Goal: Information Seeking & Learning: Find specific fact

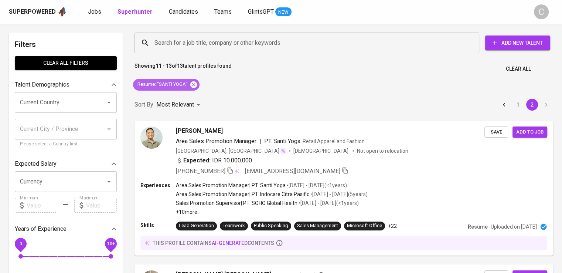
click at [195, 86] on icon at bounding box center [193, 84] width 7 height 7
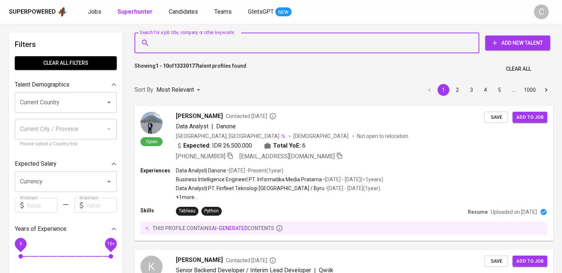
click at [233, 48] on input "Search for a job title, company or other keywords" at bounding box center [309, 43] width 312 height 14
paste input "Taichyun Industries [GEOGRAPHIC_DATA]"
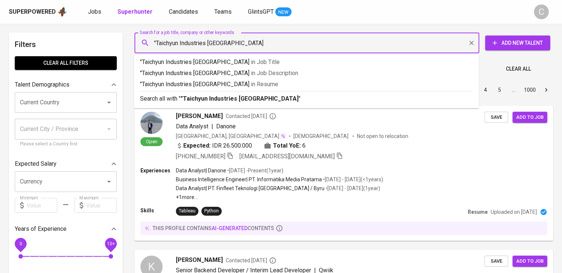
type input ""Taichyun Industries Indonesia""
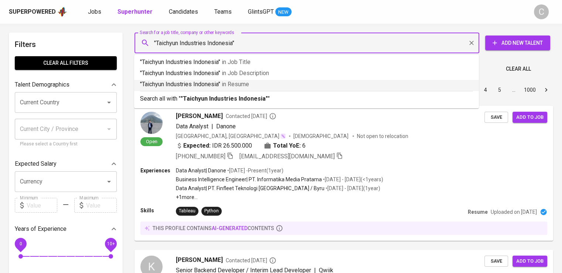
click at [229, 86] on span "in [GEOGRAPHIC_DATA]" at bounding box center [235, 84] width 27 height 7
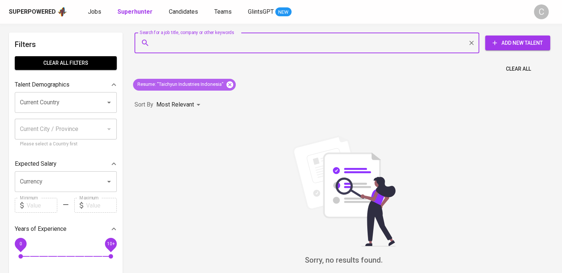
click at [228, 82] on icon at bounding box center [229, 84] width 7 height 7
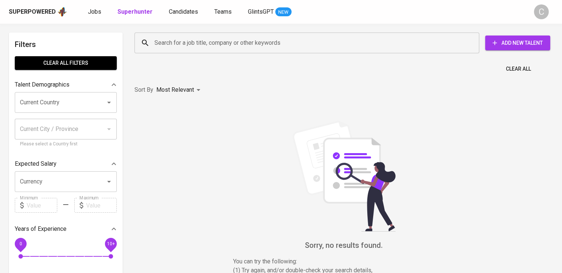
click at [222, 45] on input "Search for a job title, company or other keywords" at bounding box center [309, 43] width 312 height 14
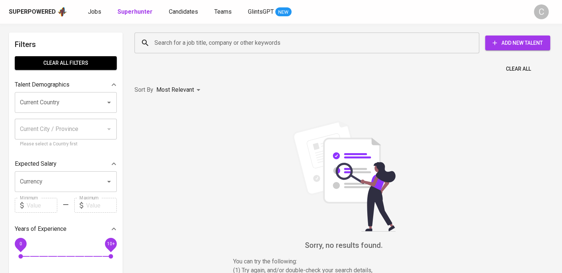
click at [222, 45] on input "Search for a job title, company or other keywords" at bounding box center [309, 43] width 312 height 14
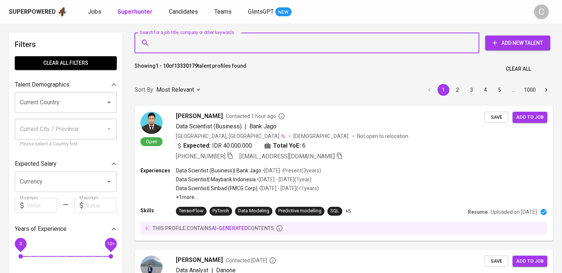
click at [222, 45] on input "Search for a job title, company or other keywords" at bounding box center [309, 43] width 312 height 14
paste input "PT Jepara Raya Multitama"
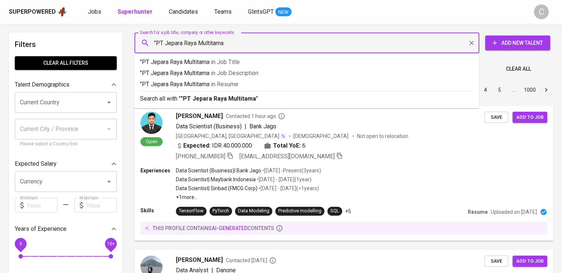
click at [164, 43] on input ""PT Jepara Raya Multitama" at bounding box center [309, 43] width 312 height 14
click at [230, 43] on input ""Jepara Raya Multitama" at bounding box center [309, 43] width 312 height 14
type input ""Jepara Raya Multitama""
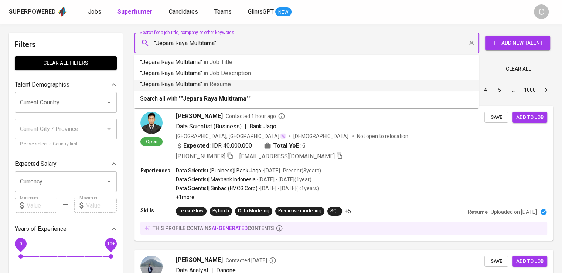
click at [241, 83] on p ""Jepara Raya Multitama" in Resume" at bounding box center [306, 84] width 333 height 9
